Goal: Task Accomplishment & Management: Complete application form

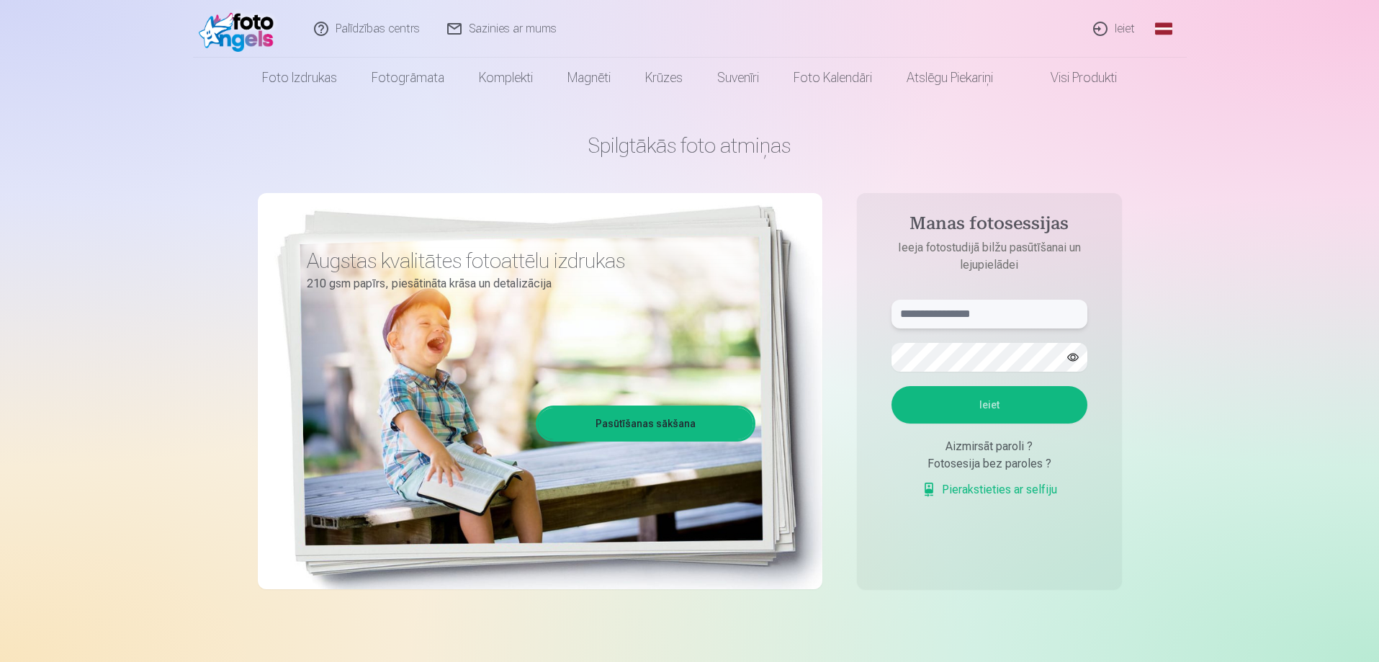
click at [1002, 310] on input "text" at bounding box center [989, 313] width 196 height 29
type input "**********"
click at [987, 403] on button "Ieiet" at bounding box center [989, 404] width 196 height 37
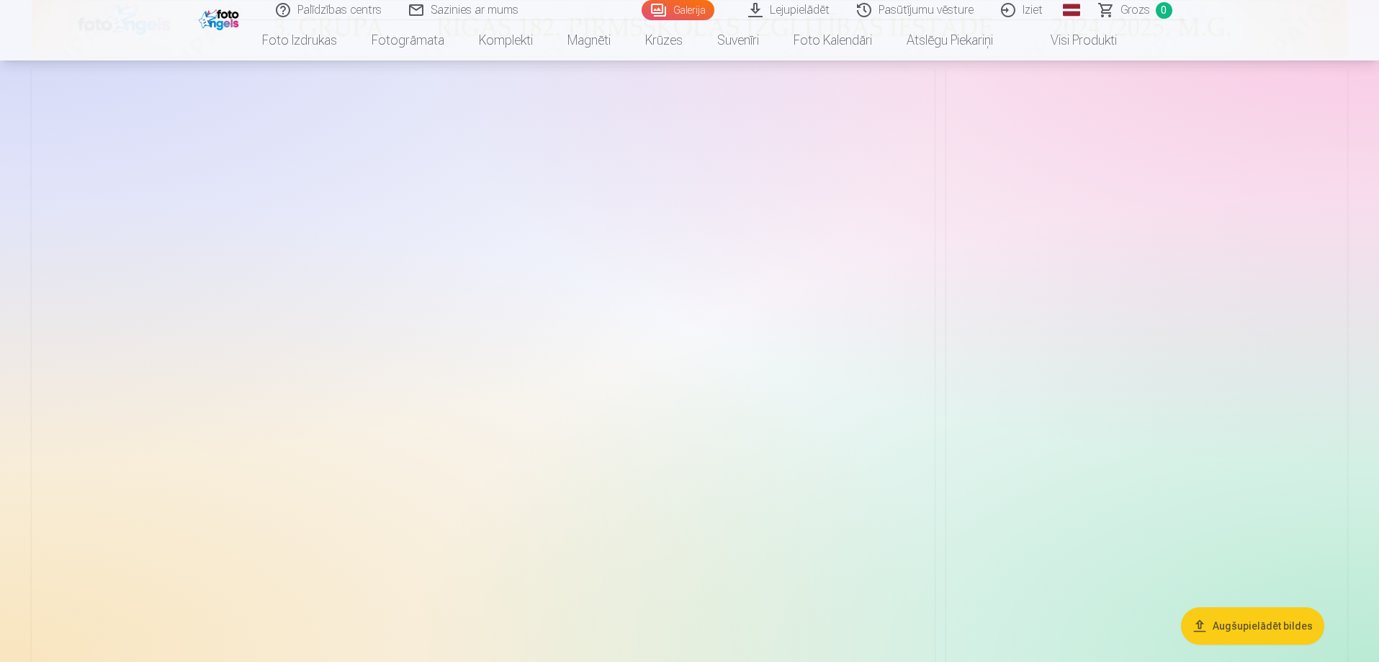
scroll to position [432, 0]
